Goal: Task Accomplishment & Management: Use online tool/utility

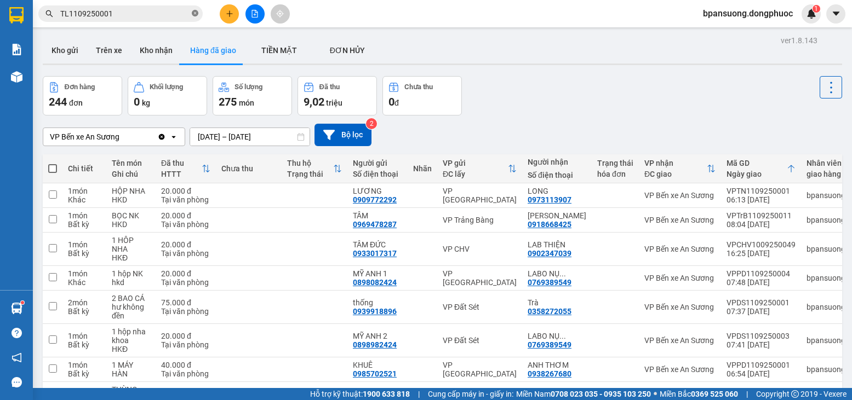
click at [196, 16] on icon "close-circle" at bounding box center [195, 13] width 7 height 7
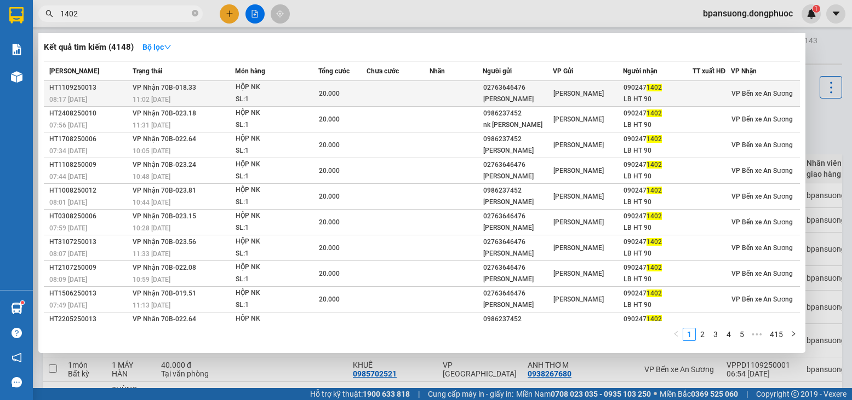
type input "1402"
click at [225, 97] on div "11:02 [DATE]" at bounding box center [184, 100] width 102 height 12
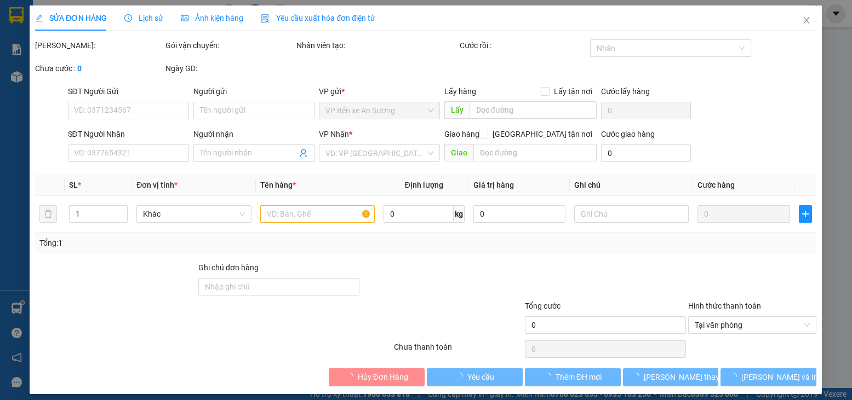
type input "02763646476"
type input "[PERSON_NAME]"
type input "0902471402"
type input "LB HT 90"
type input "20.000"
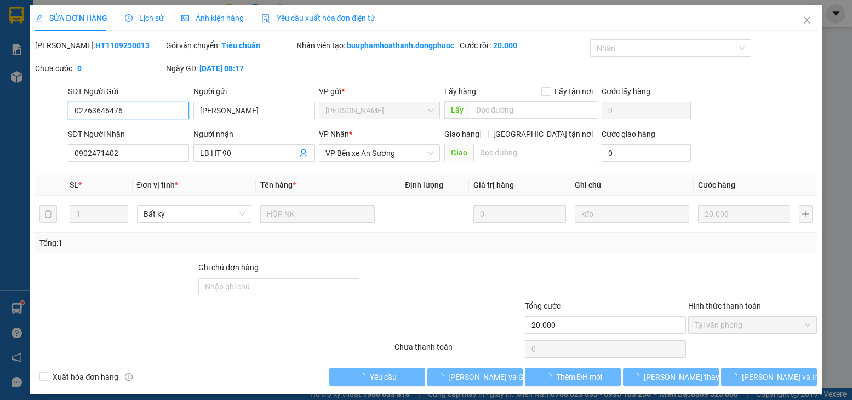
scroll to position [4, 0]
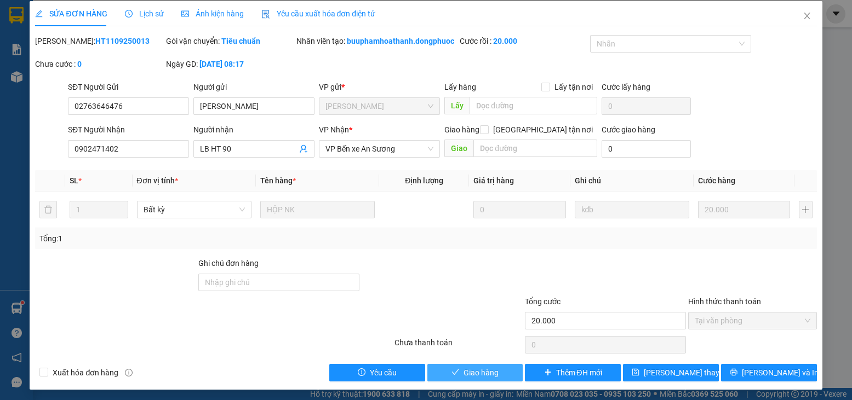
click at [477, 379] on span "Giao hàng" at bounding box center [480, 373] width 35 height 12
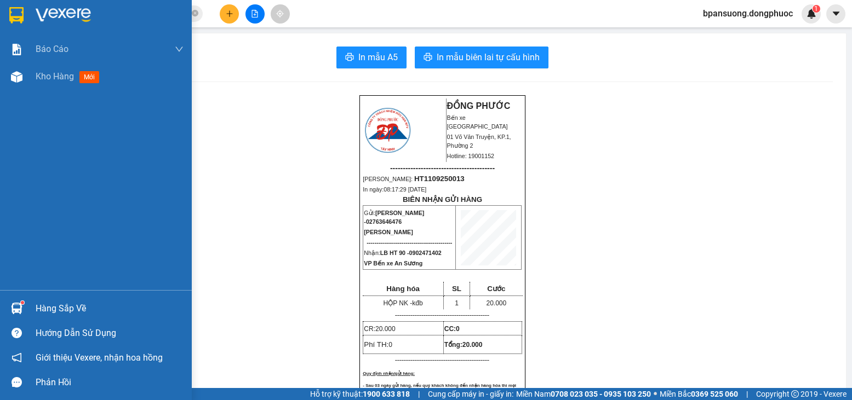
click at [48, 305] on div "Hàng sắp về" at bounding box center [110, 309] width 148 height 16
